Goal: Download file/media

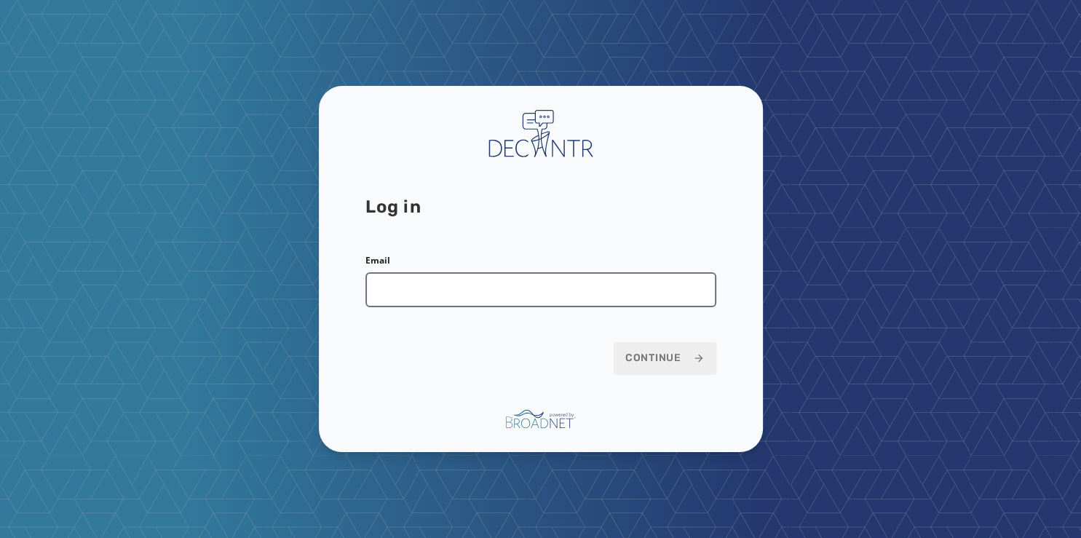
click at [418, 294] on input "Email" at bounding box center [540, 289] width 351 height 35
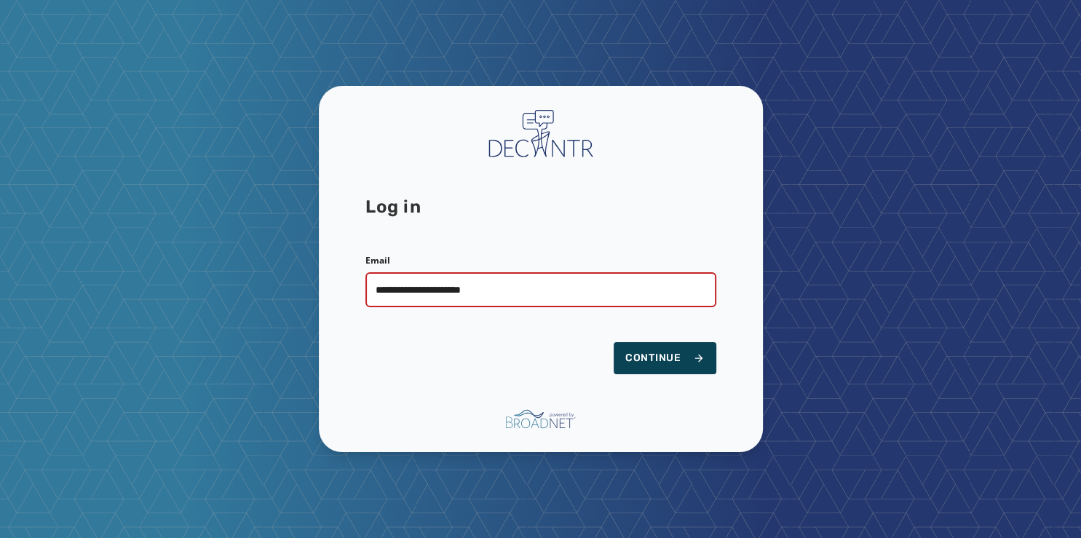
type input "**********"
click at [664, 357] on span "Continue" at bounding box center [664, 358] width 79 height 15
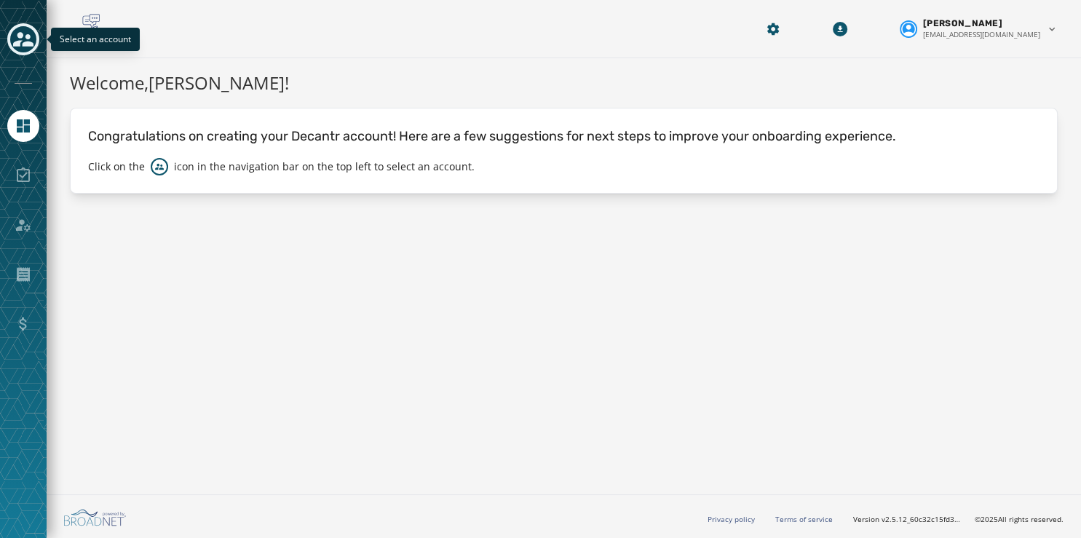
click at [15, 40] on icon "Toggle account select drawer" at bounding box center [23, 39] width 20 height 20
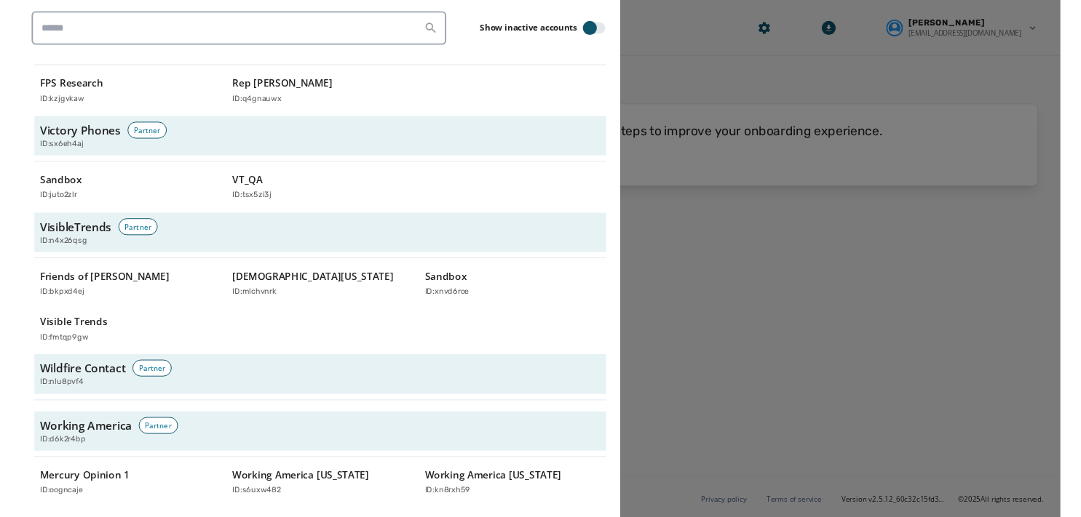
scroll to position [4960, 0]
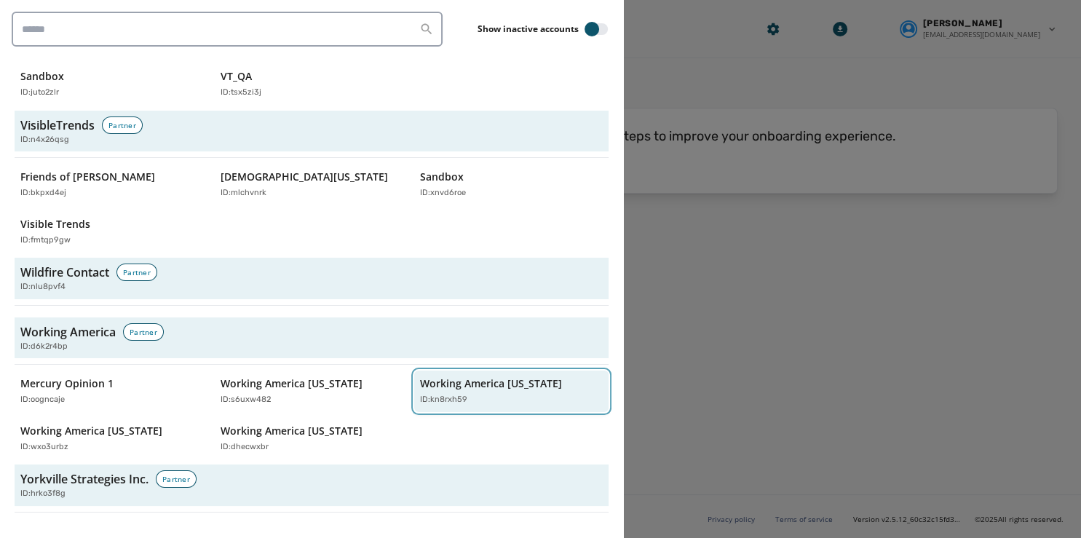
click at [445, 394] on p "ID: kn8rxh59" at bounding box center [443, 400] width 47 height 12
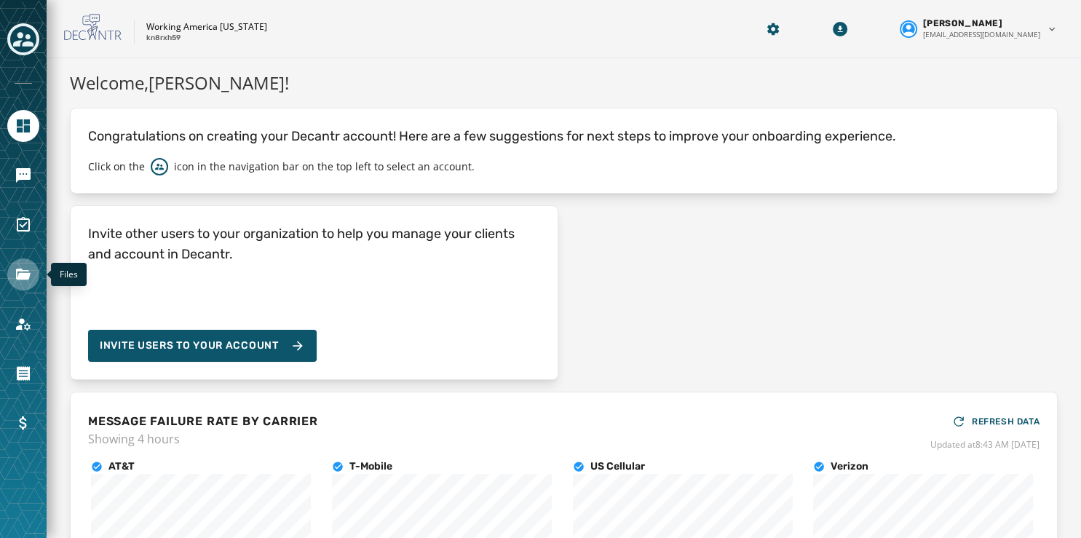
click at [36, 283] on link "Navigate to Files" at bounding box center [23, 274] width 32 height 32
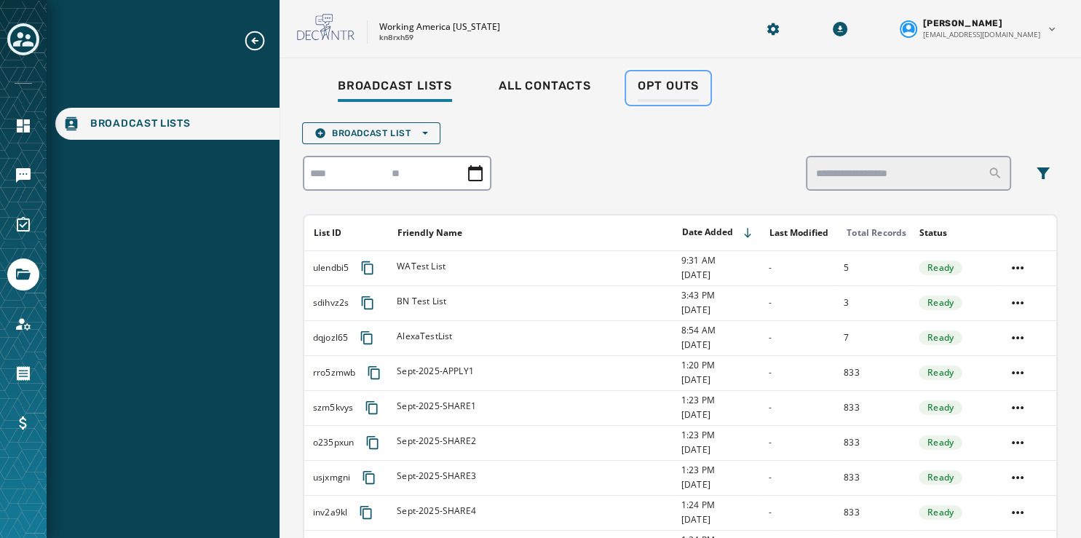
click at [671, 83] on span "Opt Outs" at bounding box center [667, 86] width 61 height 15
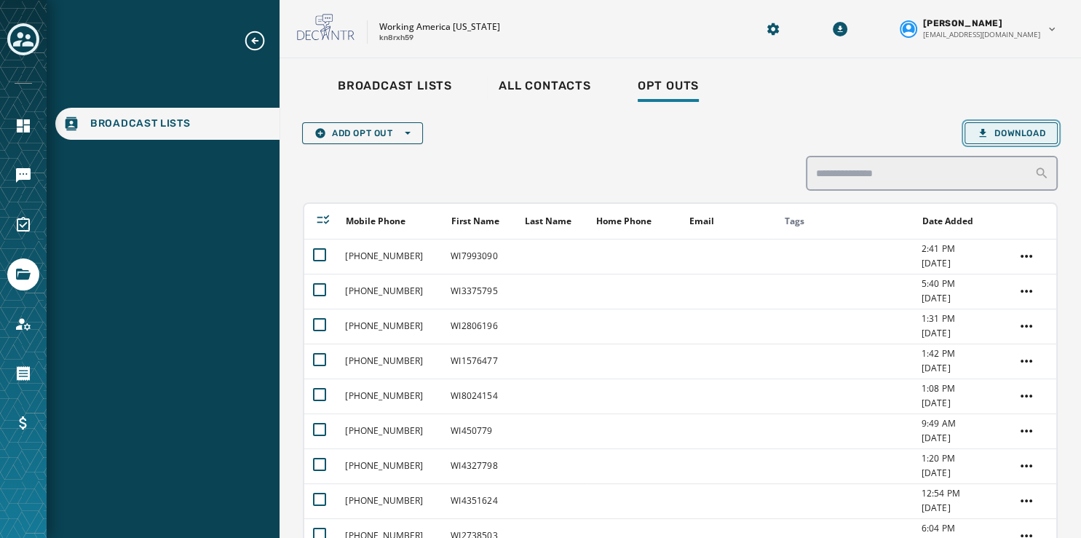
click at [979, 135] on span "Download" at bounding box center [1011, 133] width 68 height 12
click at [847, 29] on icon "Download Menu" at bounding box center [840, 29] width 15 height 15
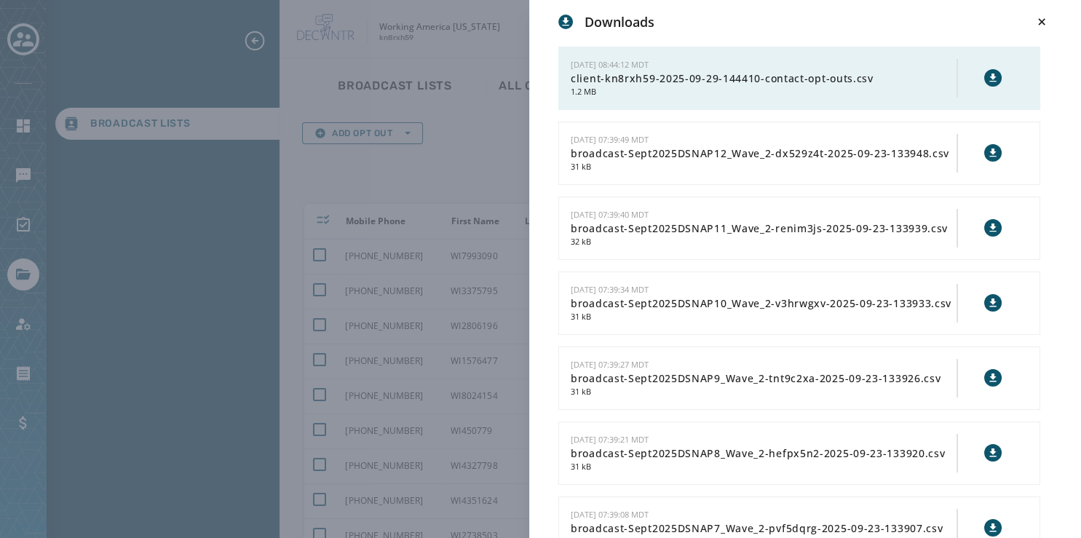
click at [987, 77] on icon at bounding box center [993, 78] width 12 height 12
